Goal: Information Seeking & Learning: Learn about a topic

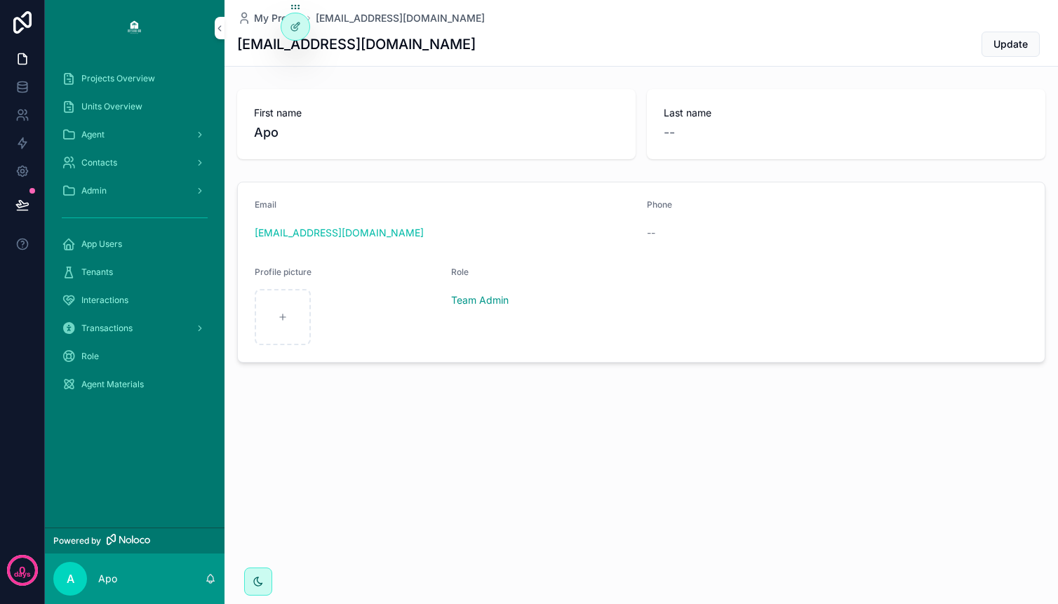
click at [131, 76] on span "Projects Overview" at bounding box center [118, 78] width 74 height 11
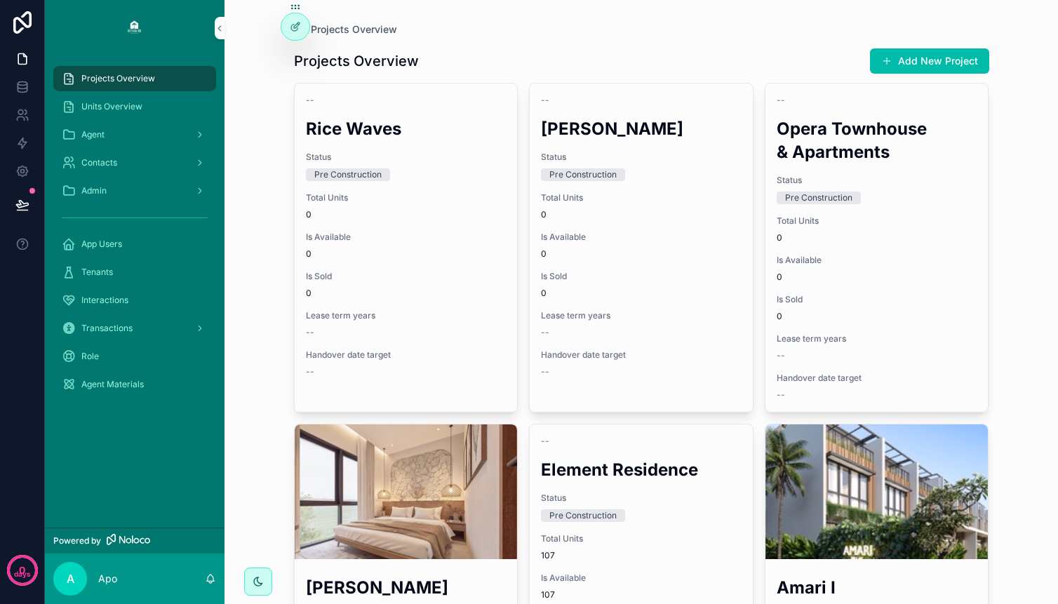
click at [429, 458] on div "scrollable content" at bounding box center [406, 492] width 223 height 135
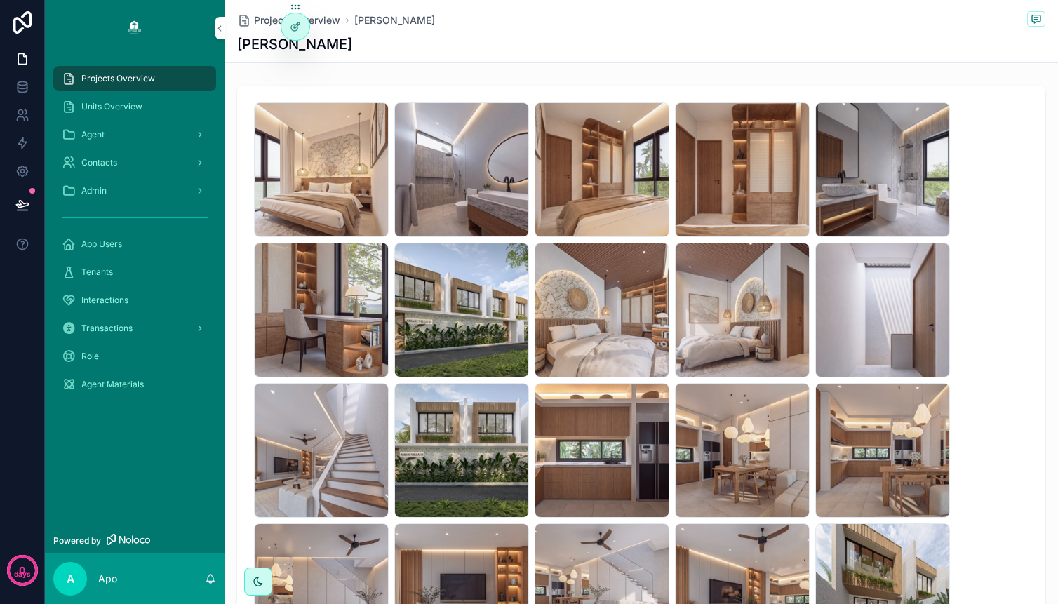
click at [141, 81] on span "Projects Overview" at bounding box center [118, 78] width 74 height 11
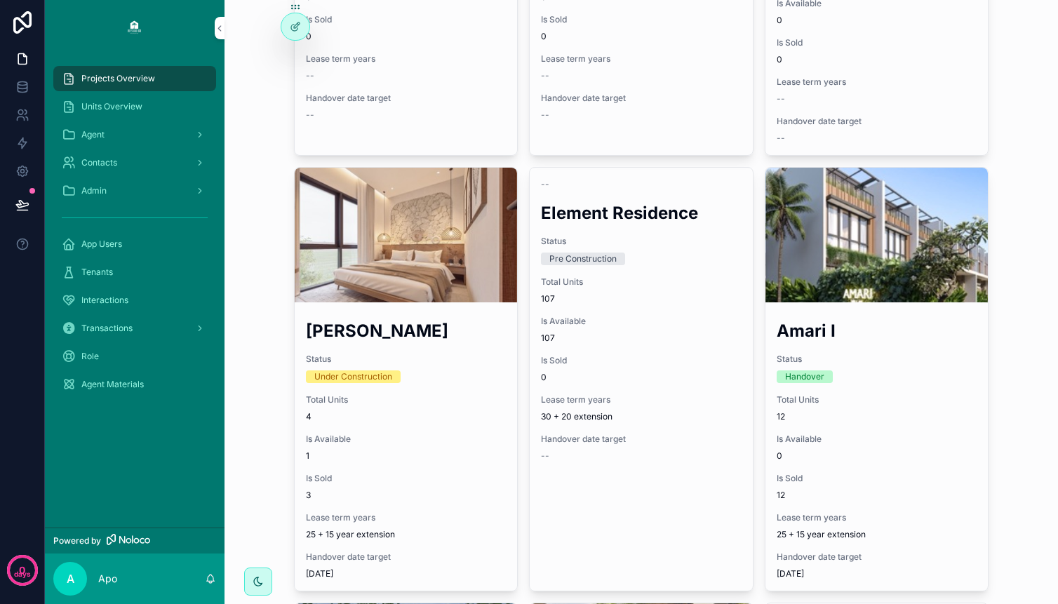
click at [665, 281] on span "Total Units" at bounding box center [641, 282] width 201 height 11
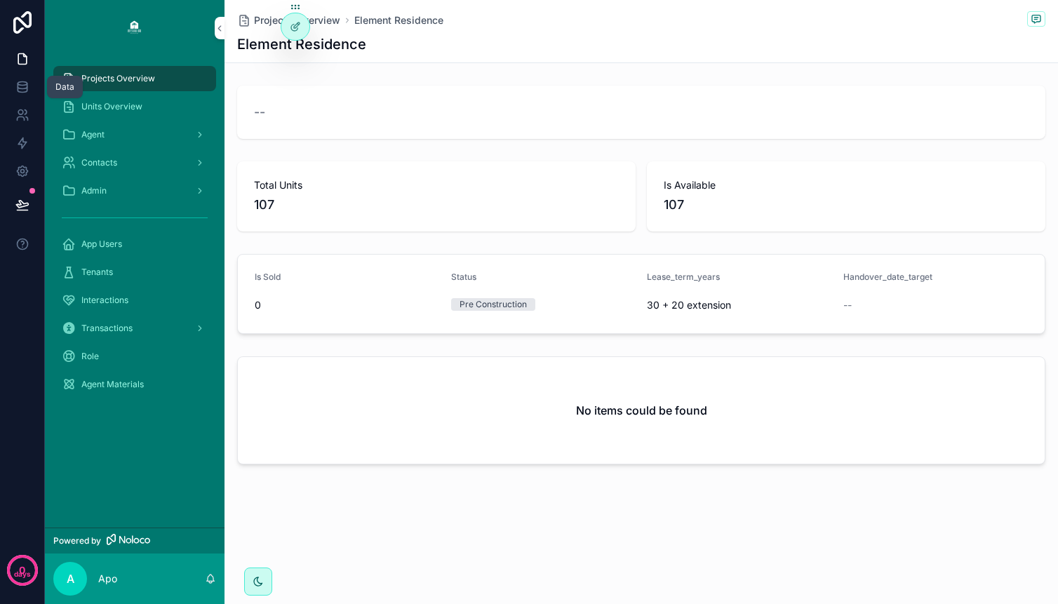
click at [29, 94] on link at bounding box center [22, 87] width 44 height 28
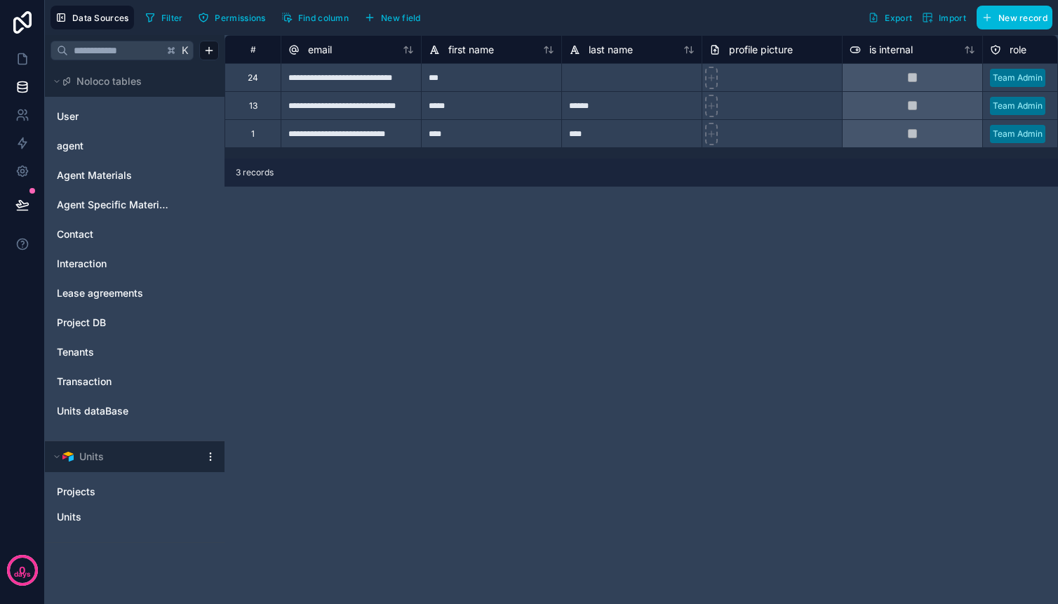
click at [72, 511] on span "Units" at bounding box center [69, 517] width 25 height 14
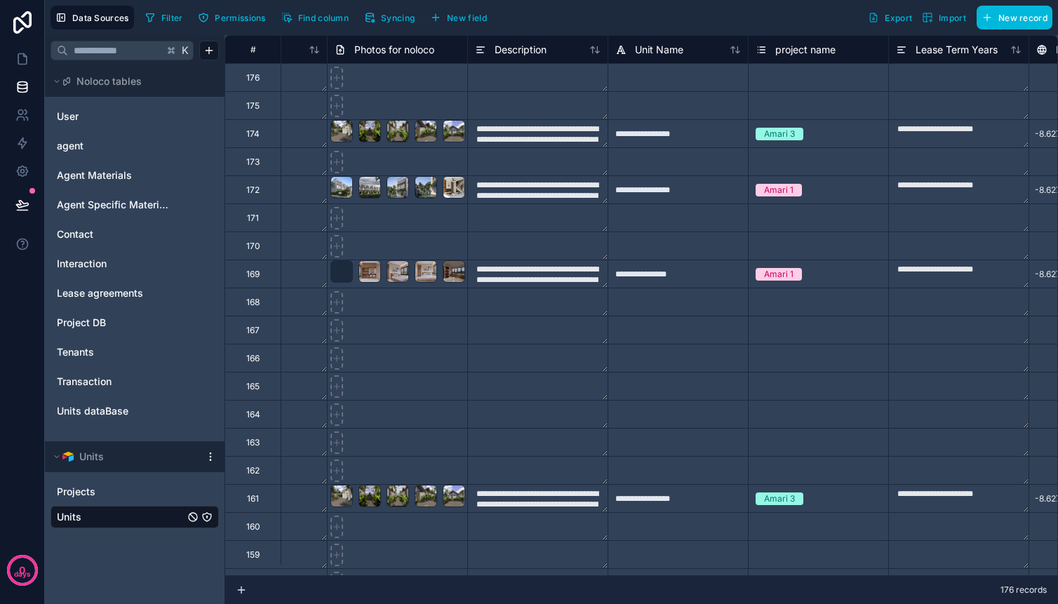
scroll to position [0, 6252]
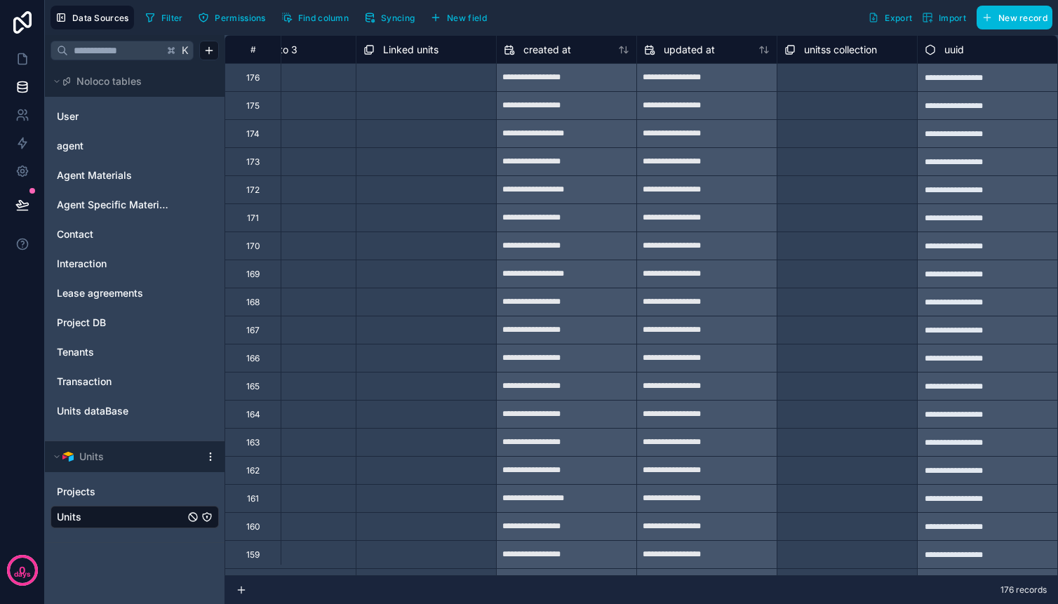
click at [67, 489] on span "Projects" at bounding box center [76, 492] width 39 height 14
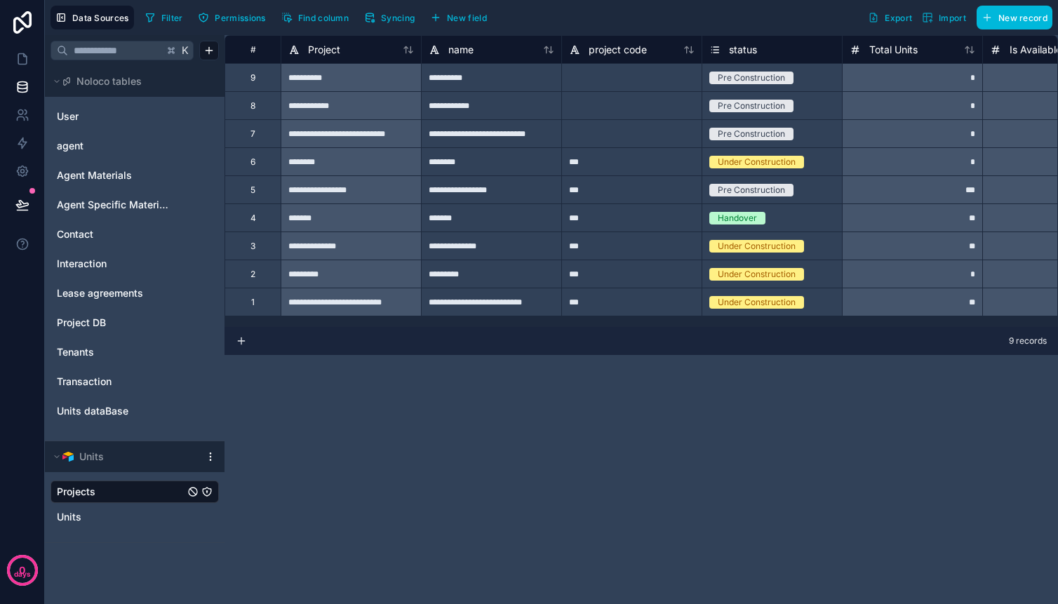
click at [86, 517] on link "Units" at bounding box center [121, 517] width 128 height 14
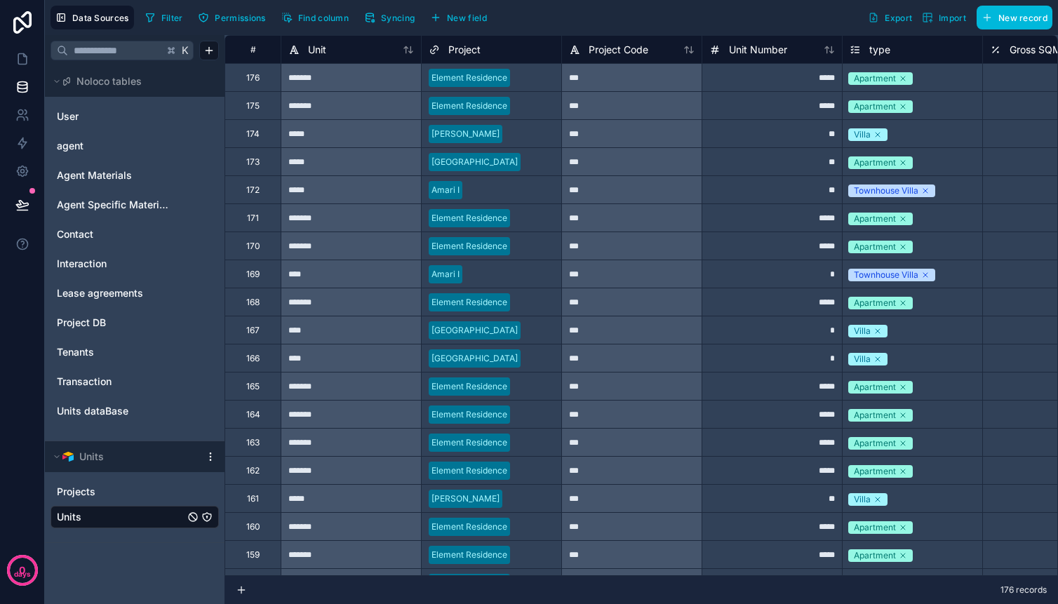
click at [105, 491] on link "Projects" at bounding box center [121, 492] width 128 height 14
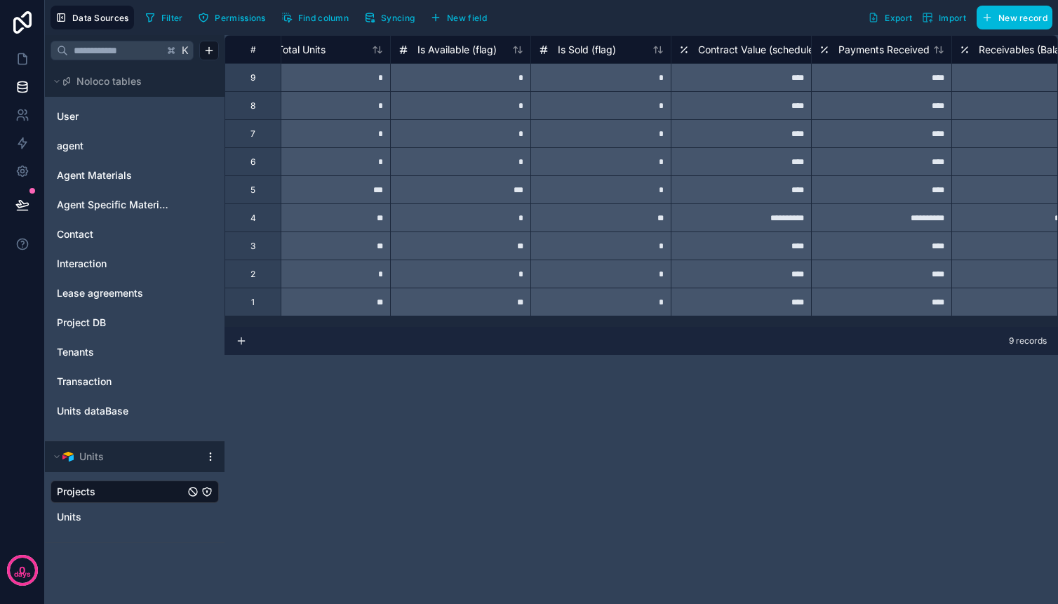
scroll to position [0, 650]
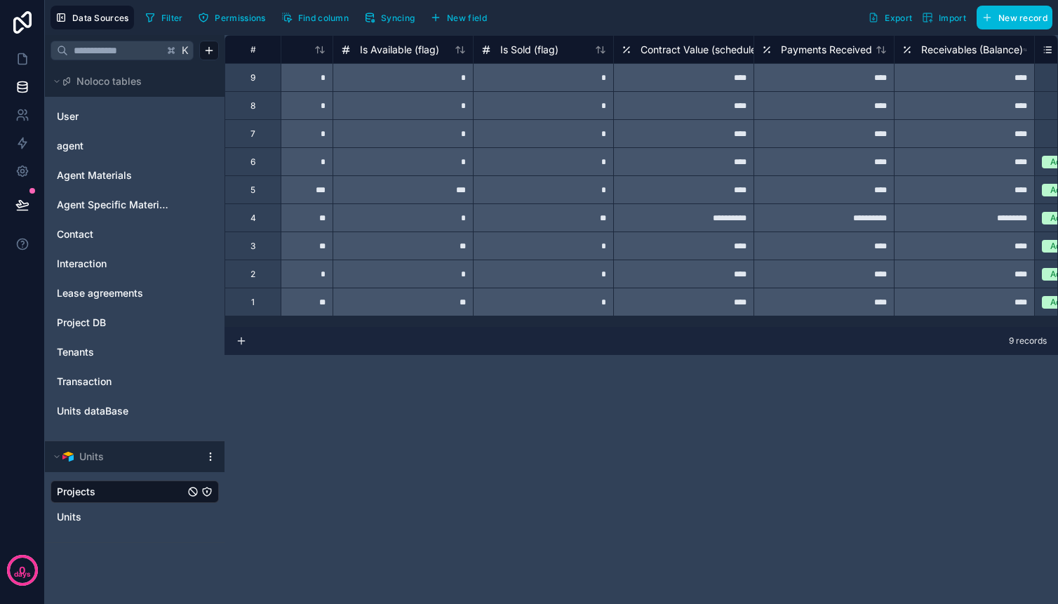
click at [427, 189] on div "***" at bounding box center [403, 189] width 140 height 28
click at [308, 18] on span "Find column" at bounding box center [323, 18] width 51 height 11
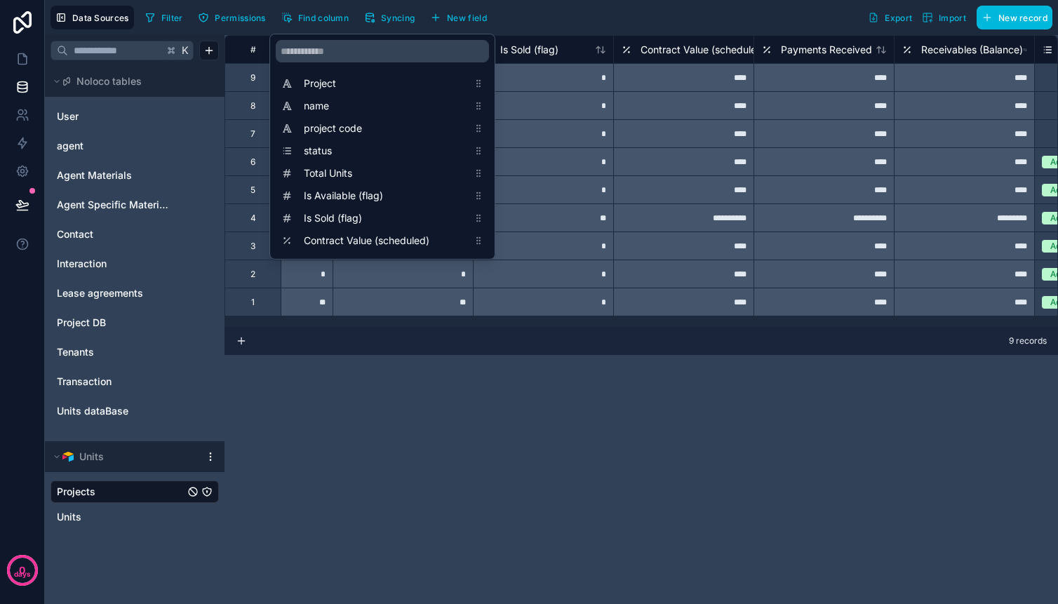
click at [477, 195] on icon "scrollable content" at bounding box center [479, 196] width 10 height 10
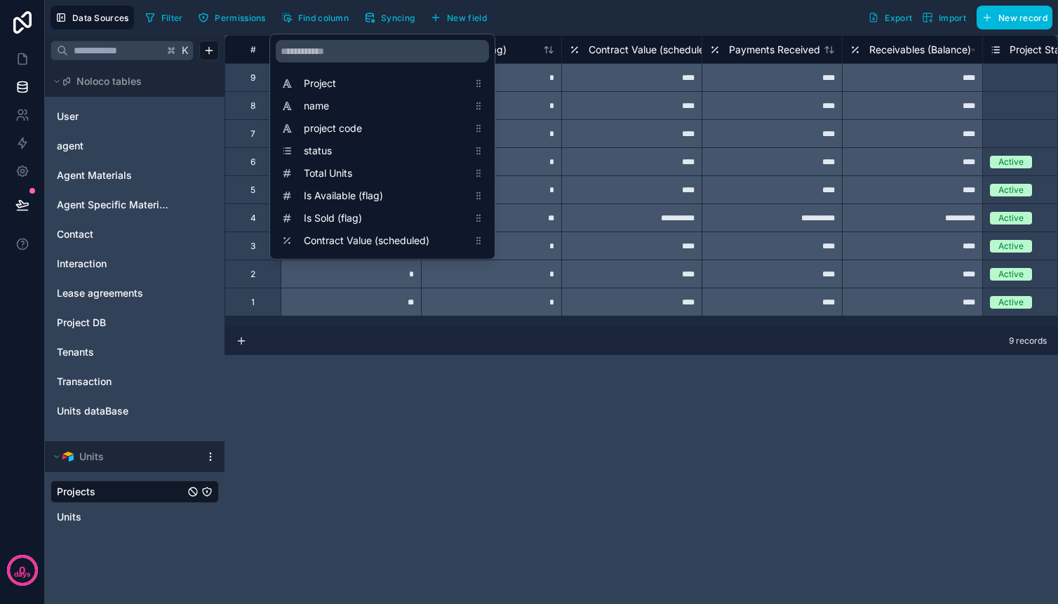
click at [455, 194] on span "Is Available (flag)" at bounding box center [386, 196] width 164 height 14
click at [404, 446] on div "**********" at bounding box center [642, 319] width 834 height 569
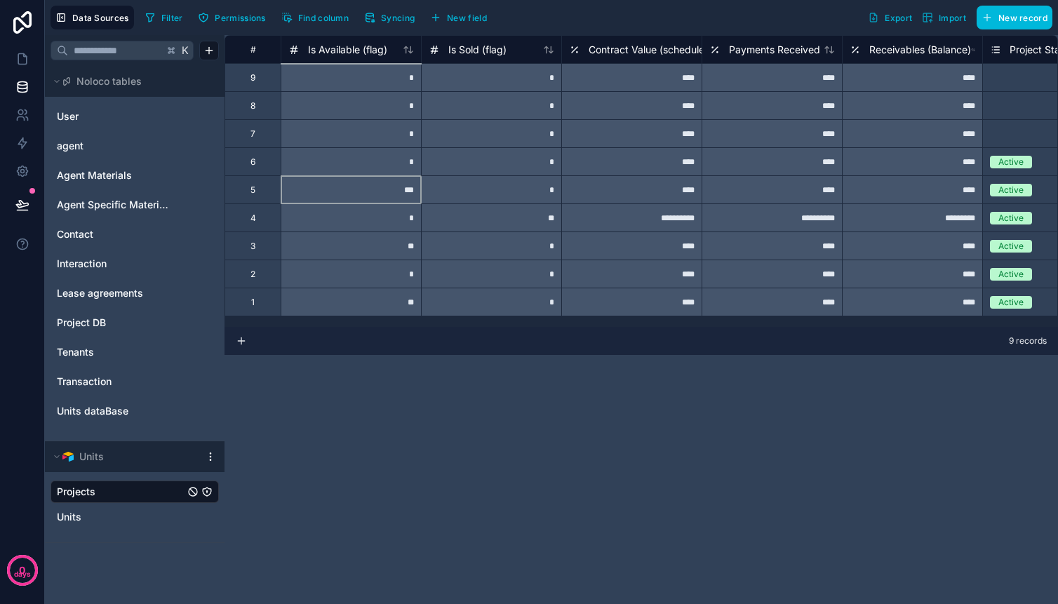
click at [352, 189] on div "***" at bounding box center [351, 189] width 140 height 28
click at [74, 523] on span "Units" at bounding box center [69, 517] width 25 height 14
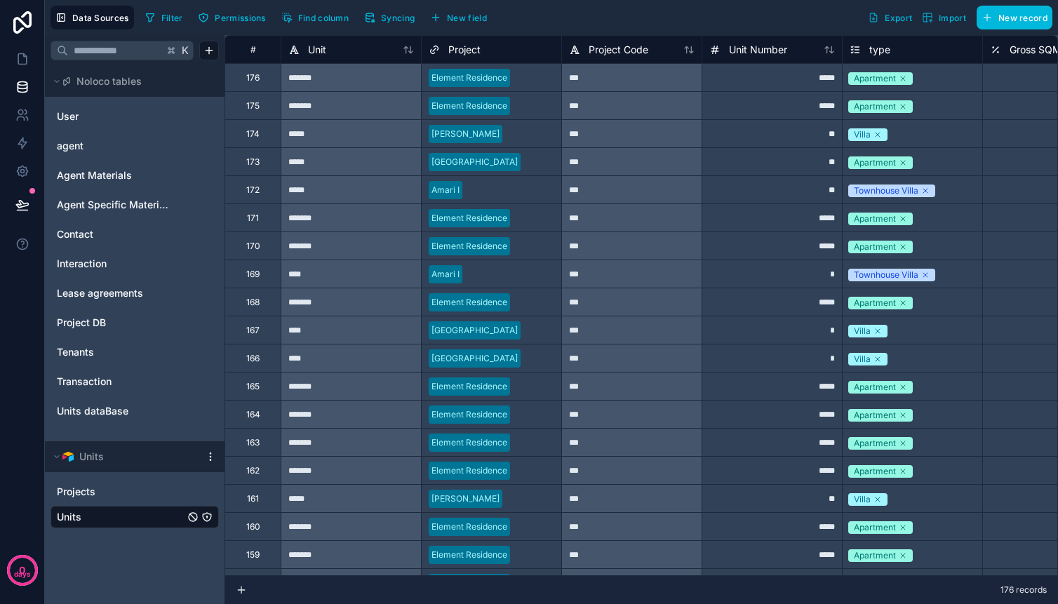
click at [1032, 593] on span "176 records" at bounding box center [1024, 590] width 46 height 11
click at [128, 492] on link "Projects" at bounding box center [121, 492] width 128 height 14
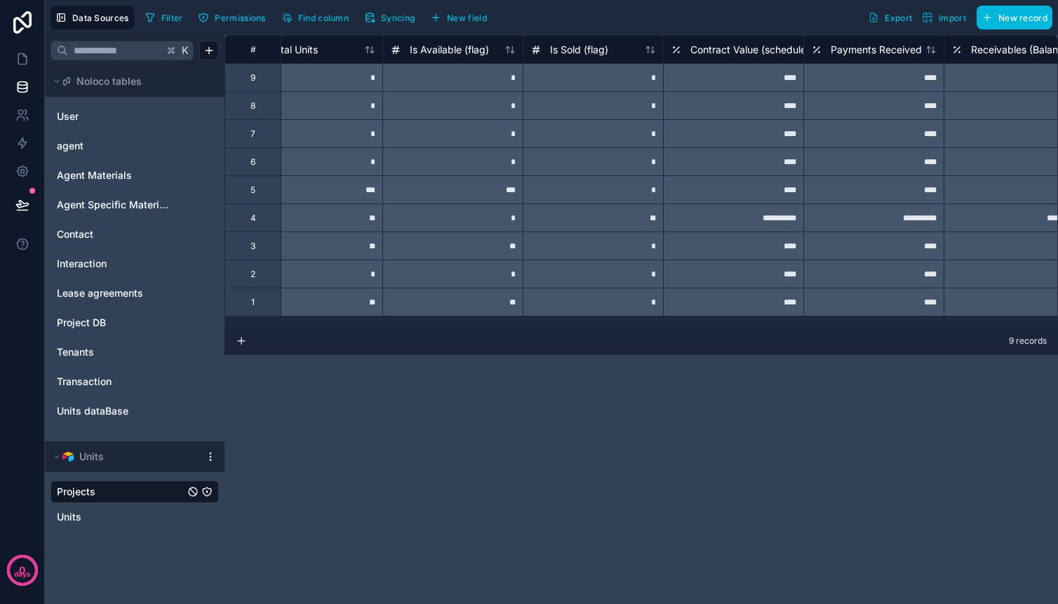
scroll to position [0, 620]
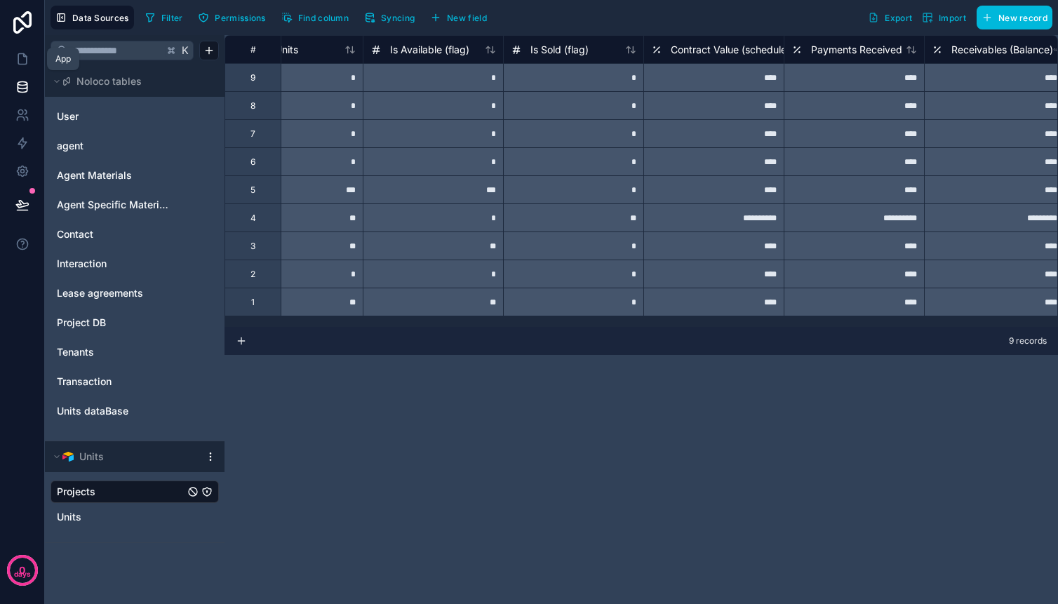
click at [23, 64] on icon at bounding box center [22, 59] width 8 height 11
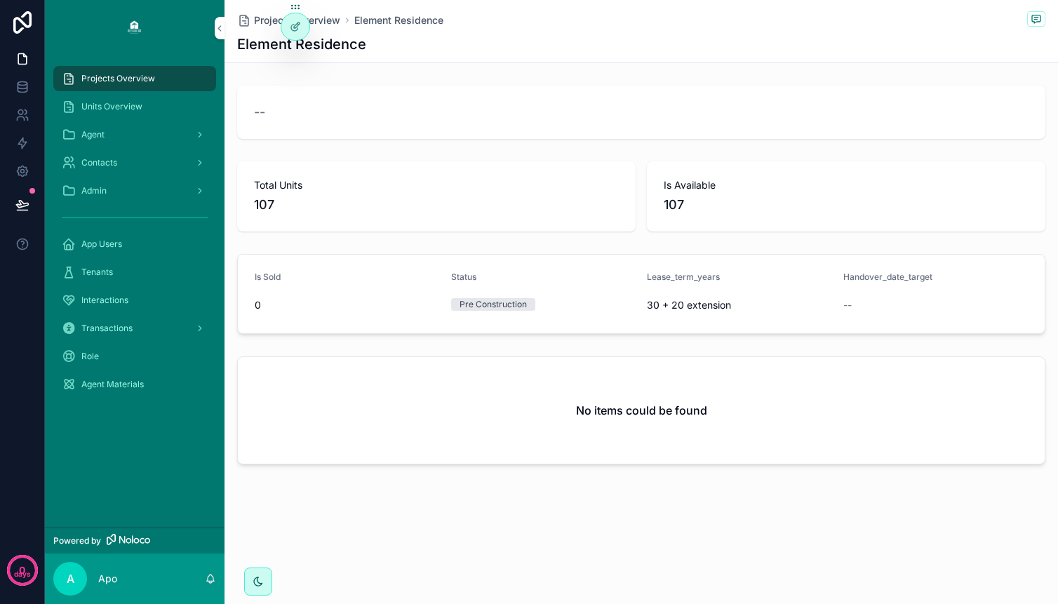
click at [106, 107] on span "Units Overview" at bounding box center [111, 106] width 61 height 11
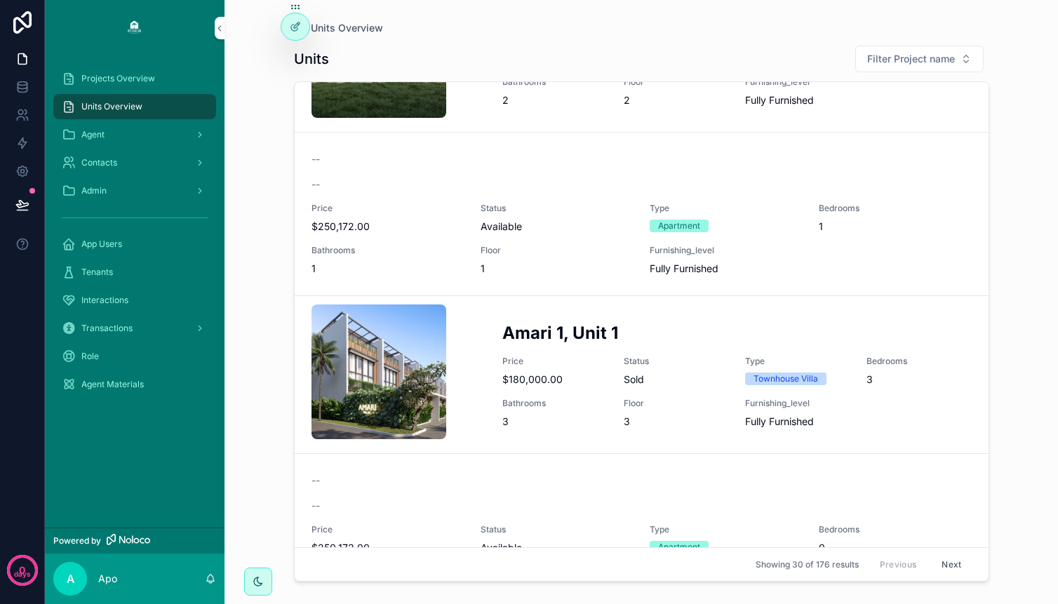
scroll to position [4161, 0]
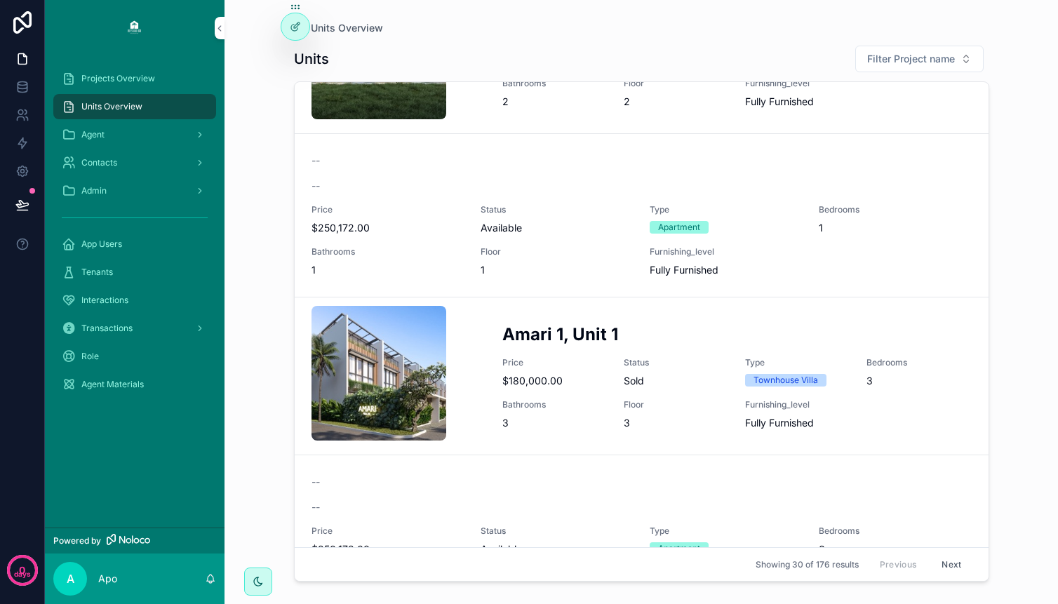
click at [0, 0] on icon "scrollable content" at bounding box center [0, 0] width 0 height 0
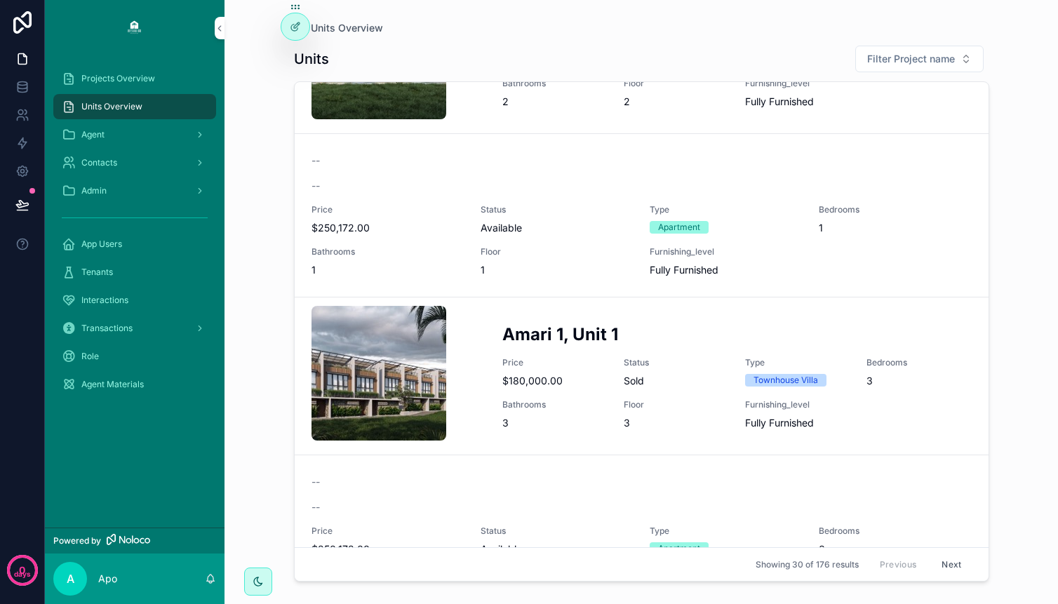
click at [0, 0] on icon "scrollable content" at bounding box center [0, 0] width 0 height 0
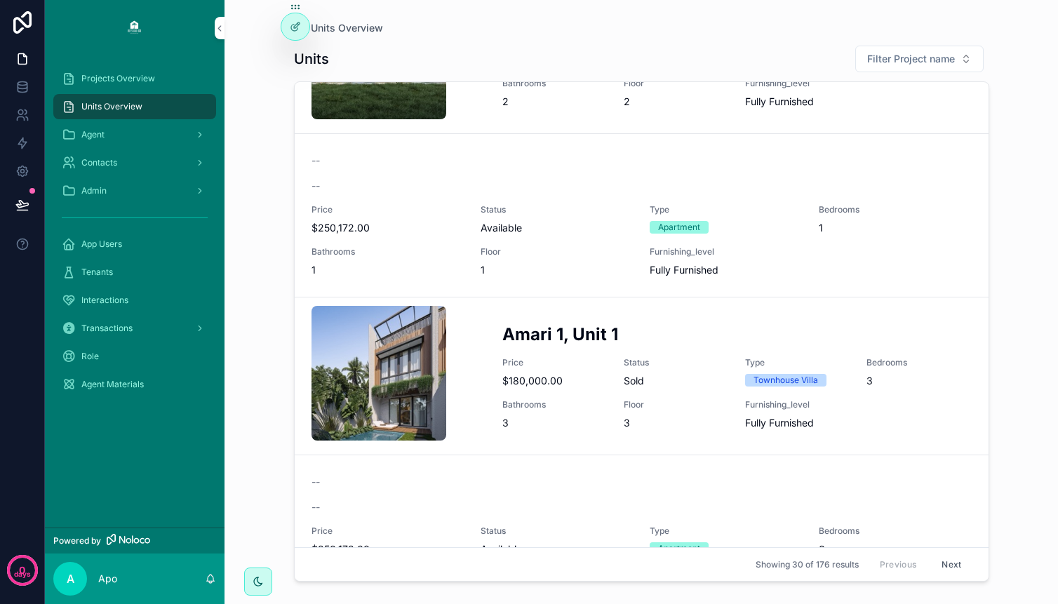
click at [0, 0] on icon "scrollable content" at bounding box center [0, 0] width 0 height 0
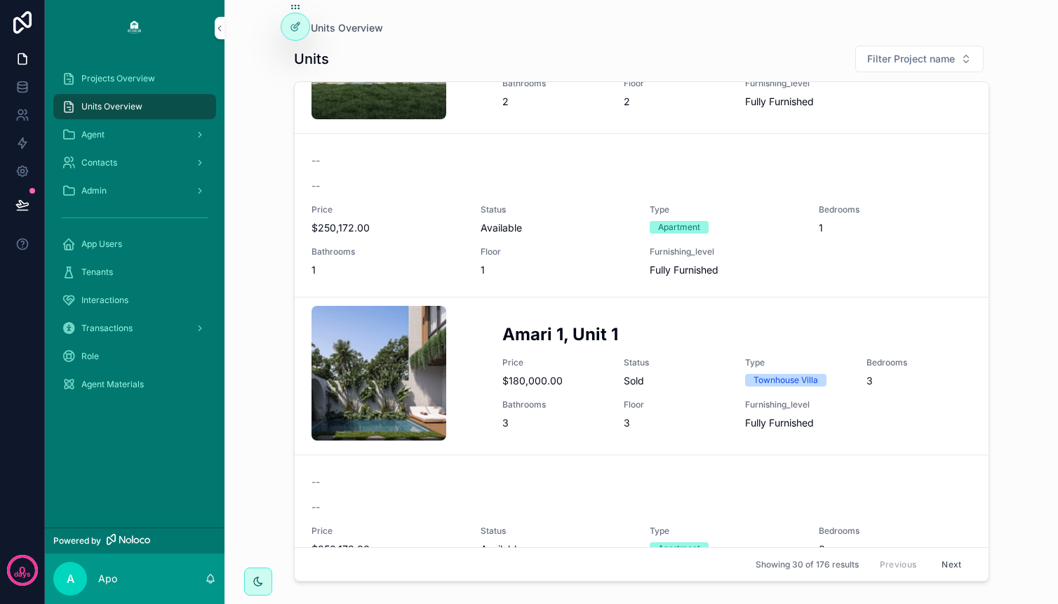
click at [0, 0] on icon "scrollable content" at bounding box center [0, 0] width 0 height 0
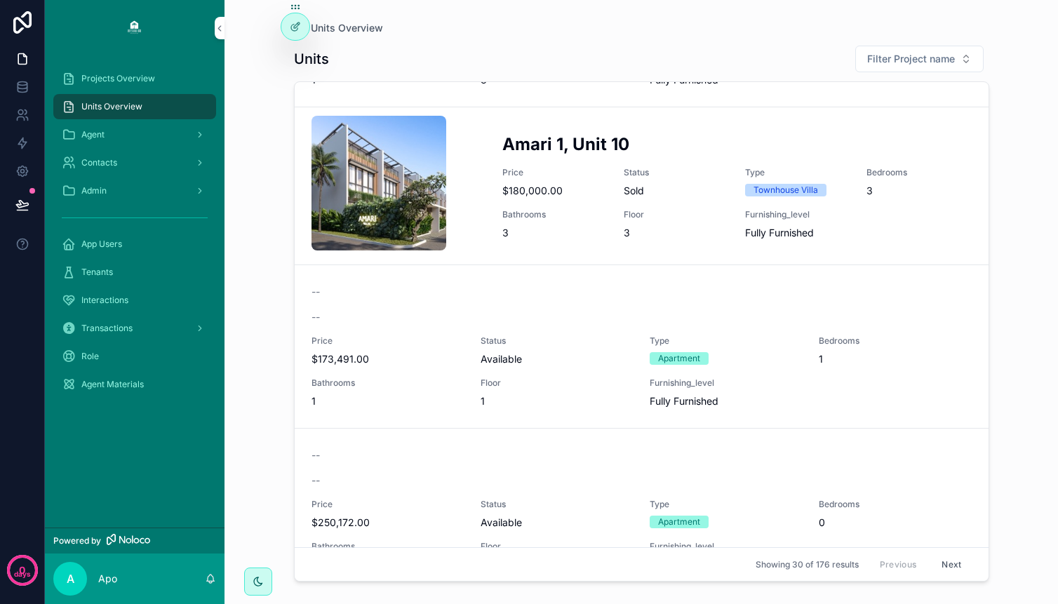
scroll to position [0, 0]
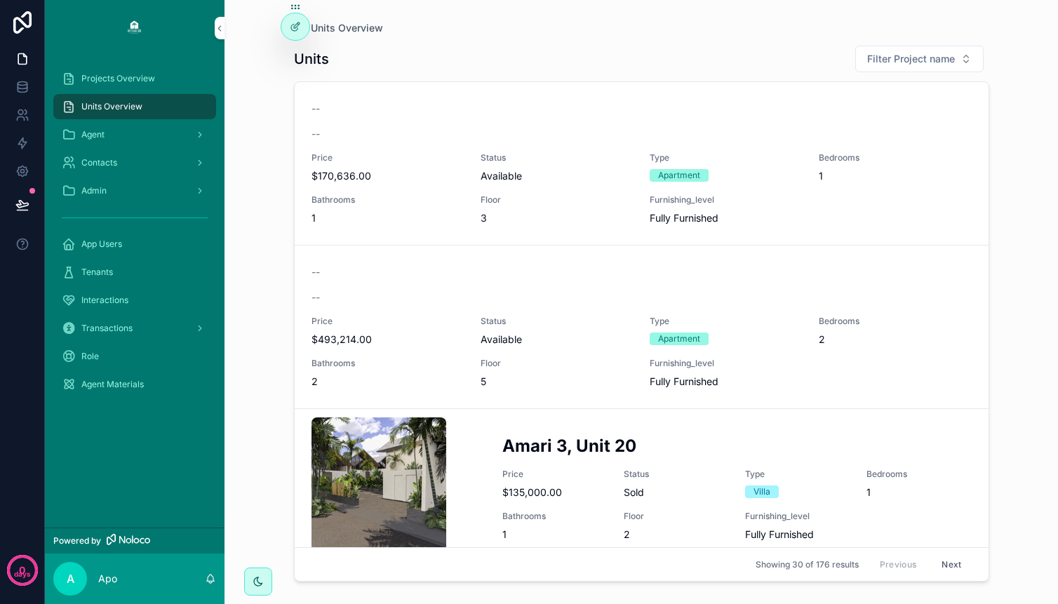
click at [121, 79] on span "Projects Overview" at bounding box center [118, 78] width 74 height 11
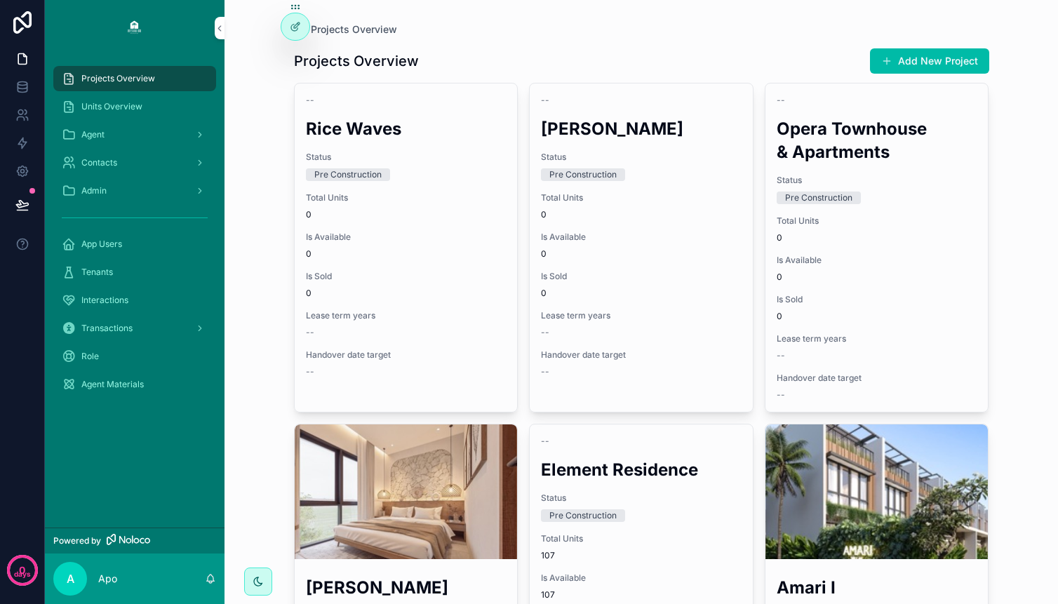
click at [0, 0] on icon "scrollable content" at bounding box center [0, 0] width 0 height 0
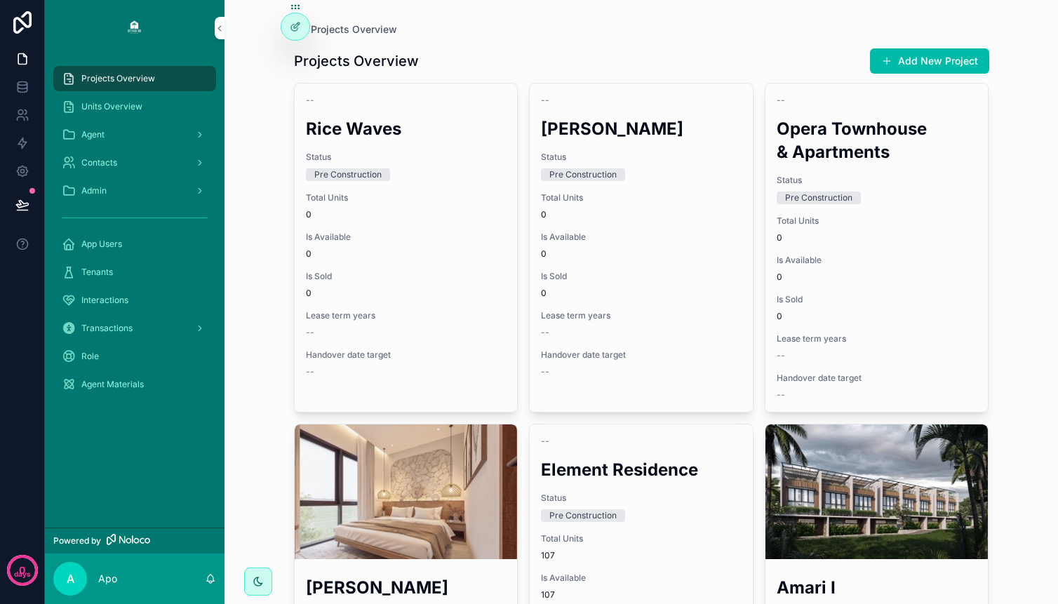
click at [0, 0] on icon "scrollable content" at bounding box center [0, 0] width 0 height 0
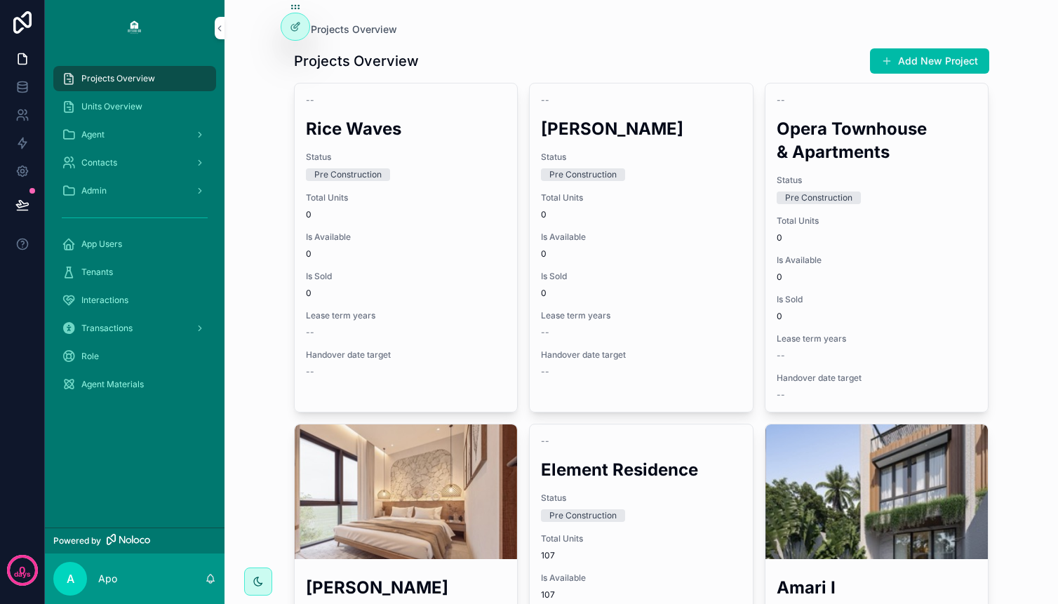
click at [0, 0] on icon "scrollable content" at bounding box center [0, 0] width 0 height 0
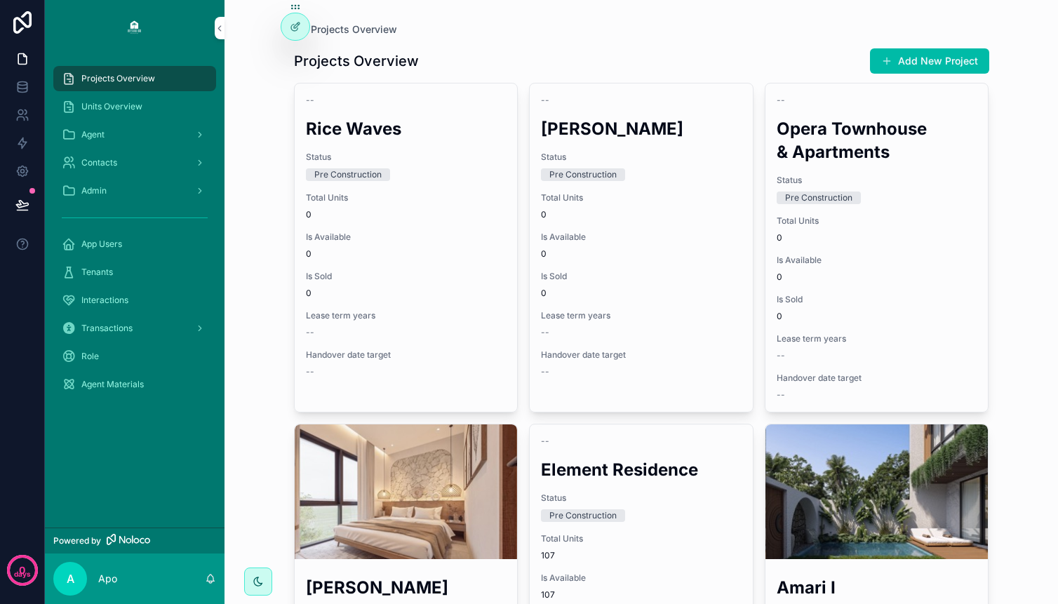
click at [0, 0] on icon "scrollable content" at bounding box center [0, 0] width 0 height 0
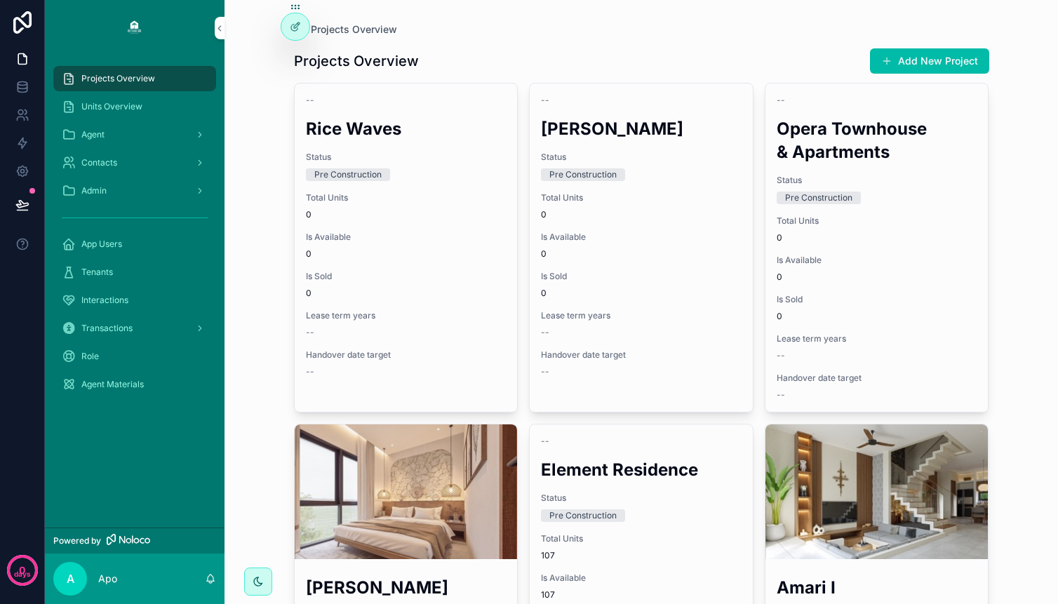
click at [0, 0] on icon "scrollable content" at bounding box center [0, 0] width 0 height 0
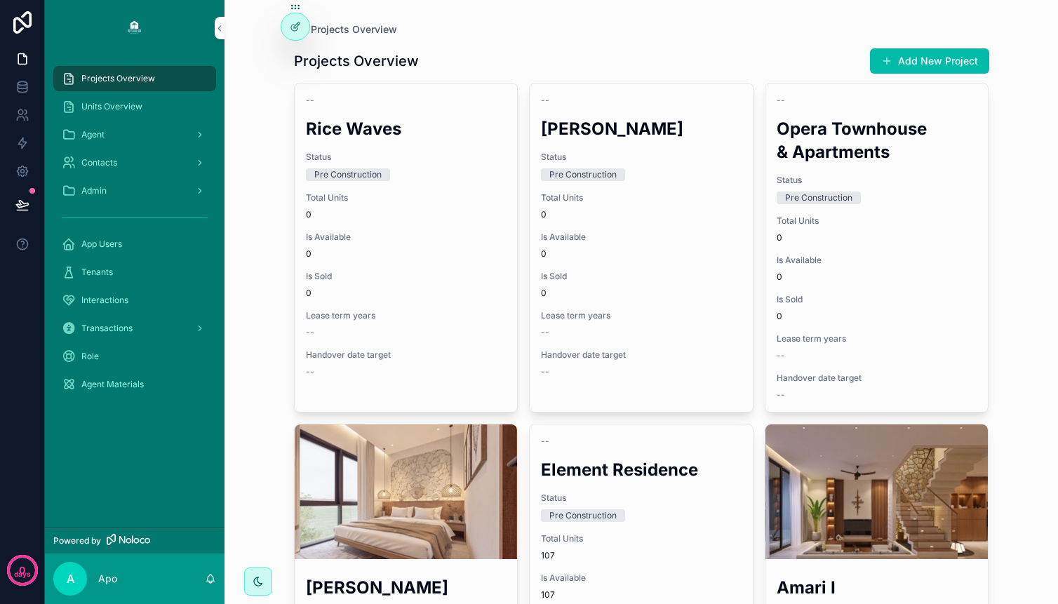
click at [0, 0] on icon "scrollable content" at bounding box center [0, 0] width 0 height 0
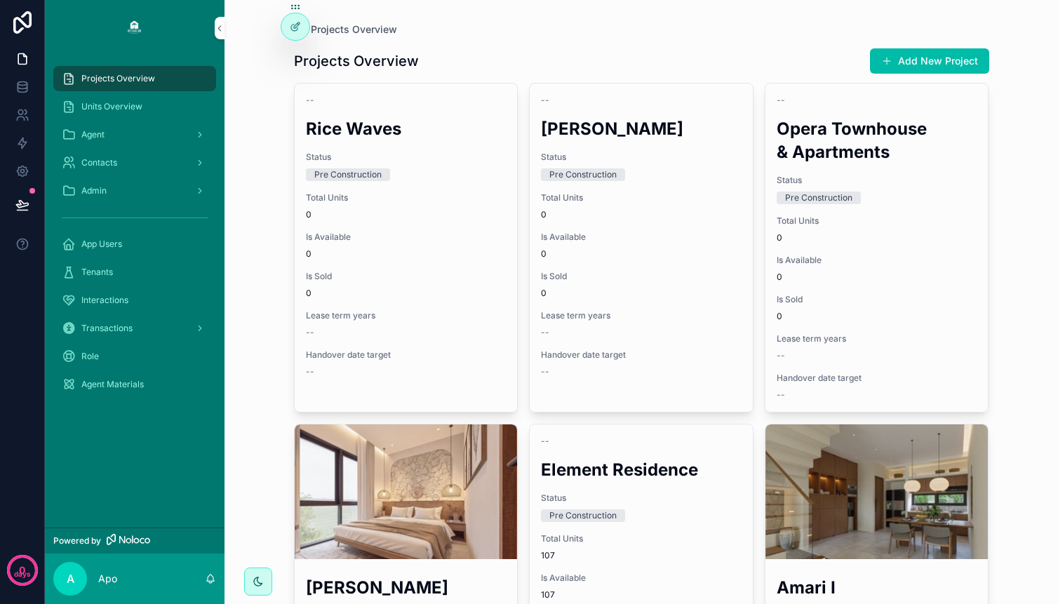
click at [0, 0] on icon "scrollable content" at bounding box center [0, 0] width 0 height 0
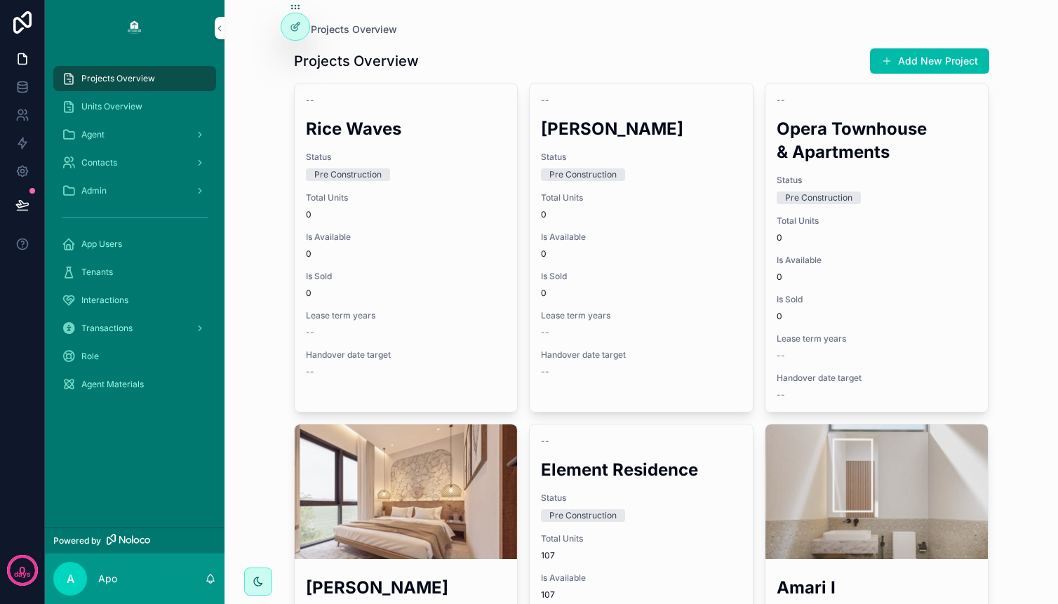
click at [0, 0] on icon "scrollable content" at bounding box center [0, 0] width 0 height 0
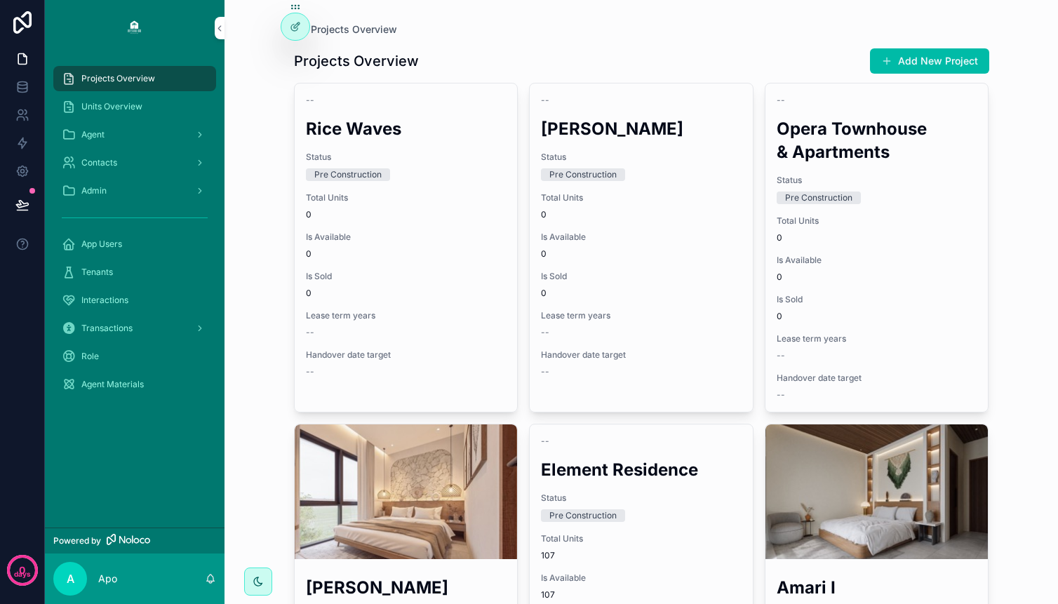
click at [0, 0] on icon "scrollable content" at bounding box center [0, 0] width 0 height 0
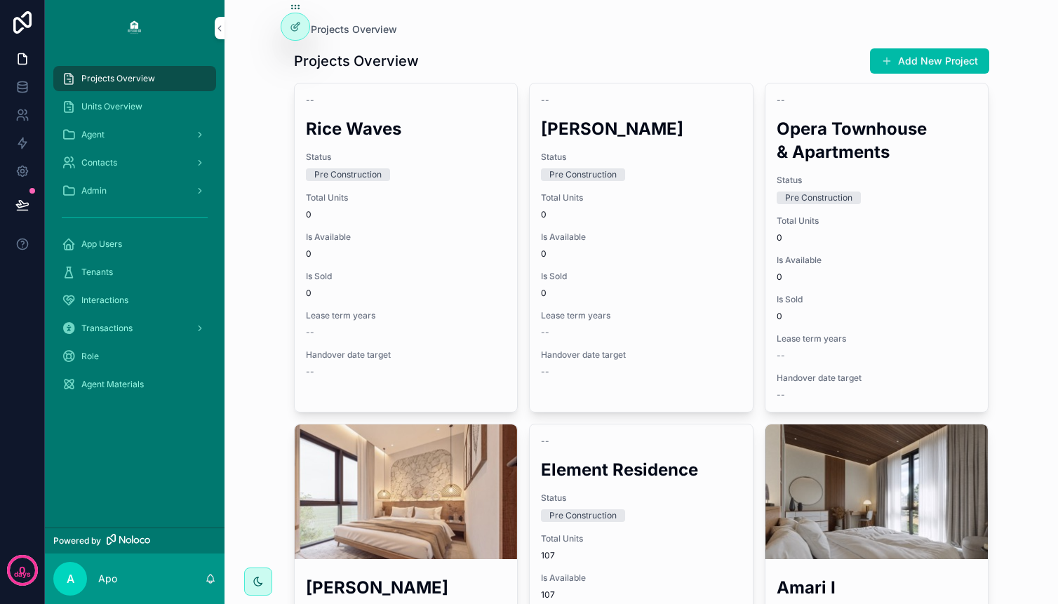
click at [0, 0] on icon "scrollable content" at bounding box center [0, 0] width 0 height 0
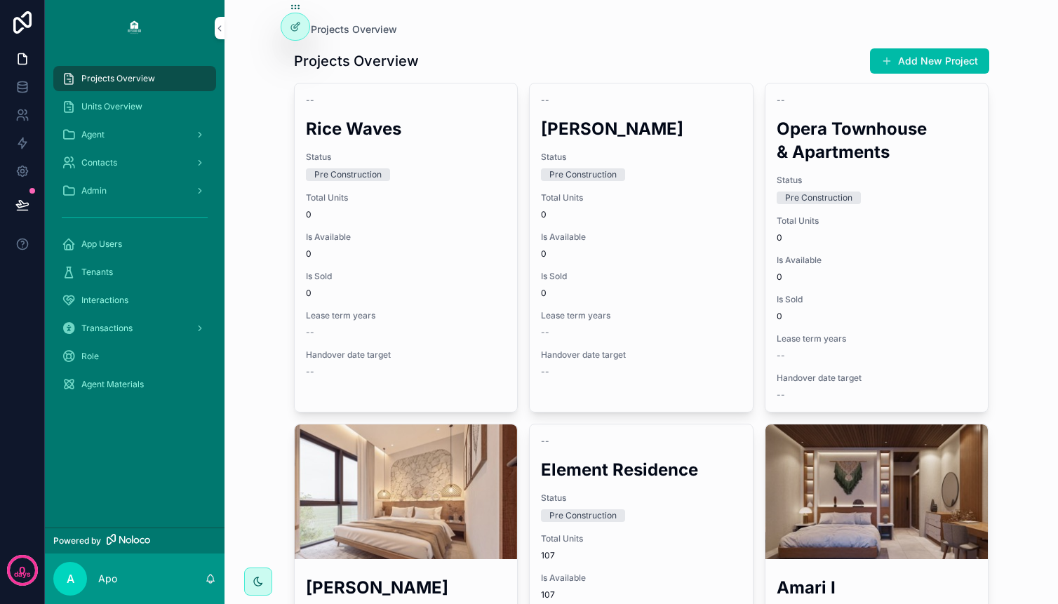
click at [0, 0] on icon "scrollable content" at bounding box center [0, 0] width 0 height 0
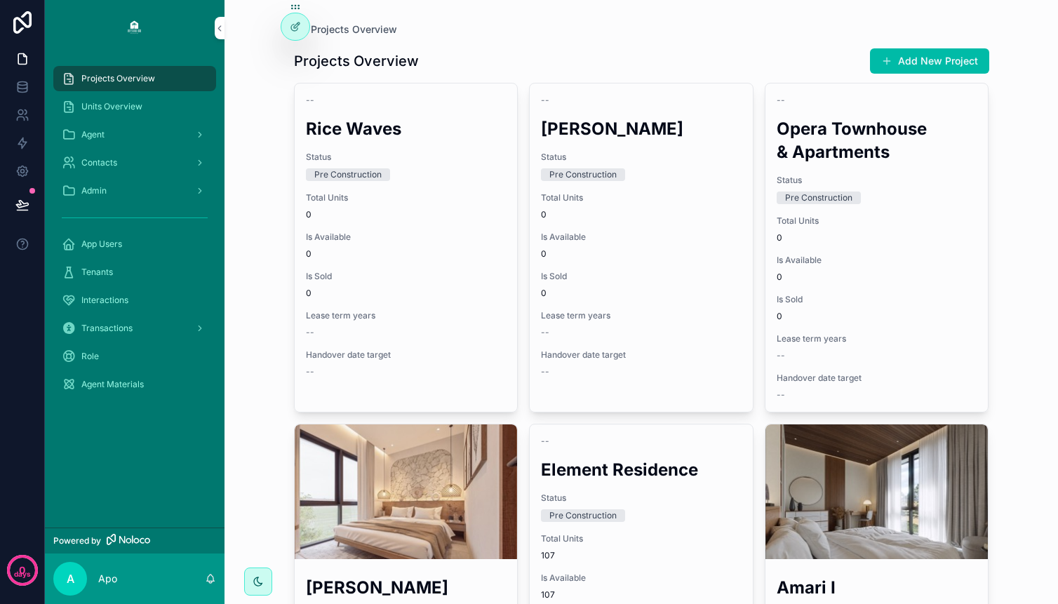
click at [0, 0] on icon "scrollable content" at bounding box center [0, 0] width 0 height 0
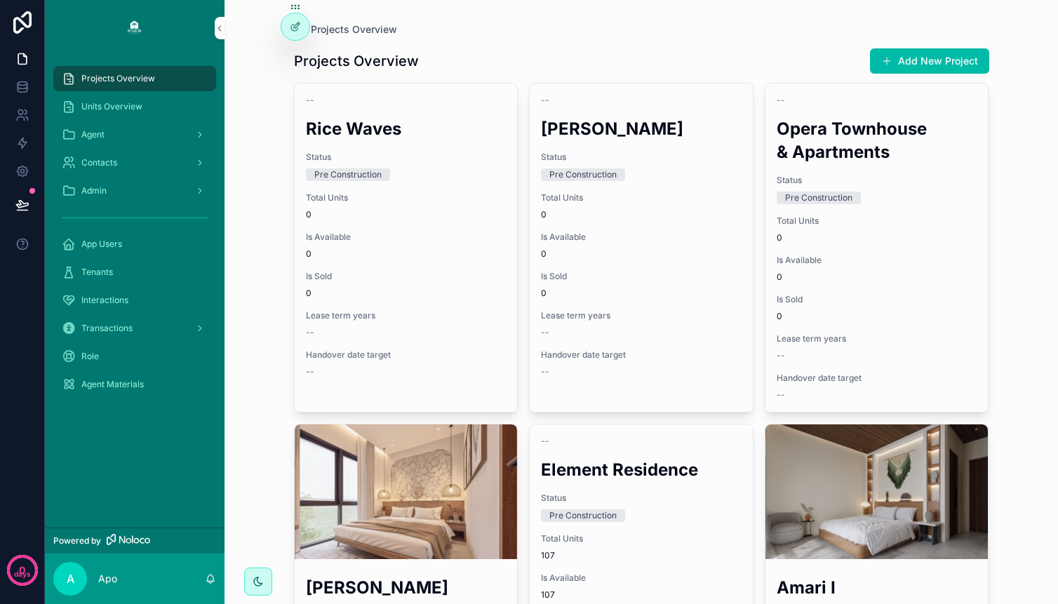
click at [0, 0] on icon "scrollable content" at bounding box center [0, 0] width 0 height 0
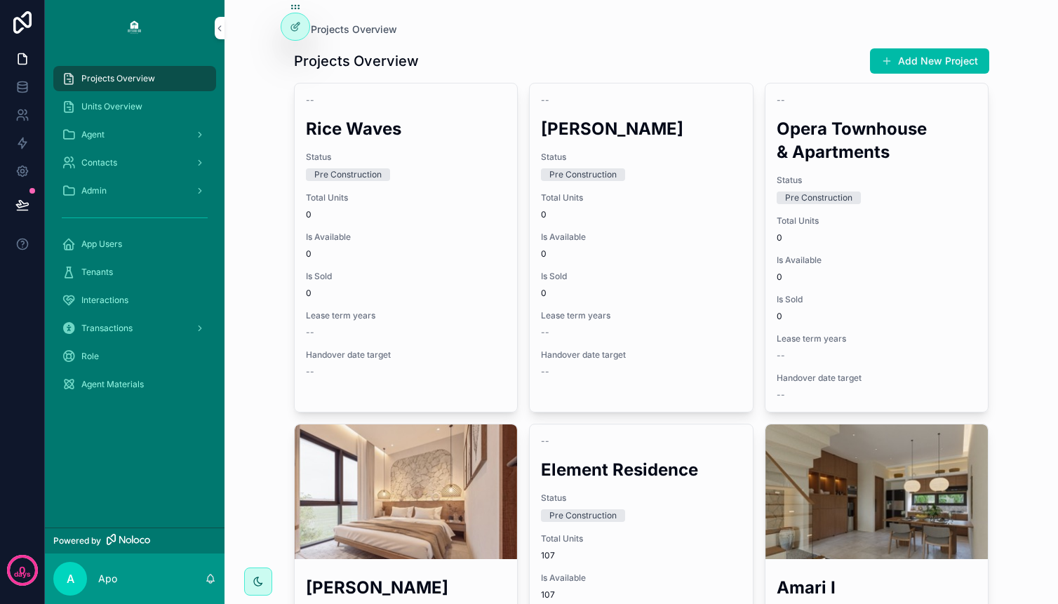
click at [0, 0] on icon "scrollable content" at bounding box center [0, 0] width 0 height 0
